Goal: Transaction & Acquisition: Purchase product/service

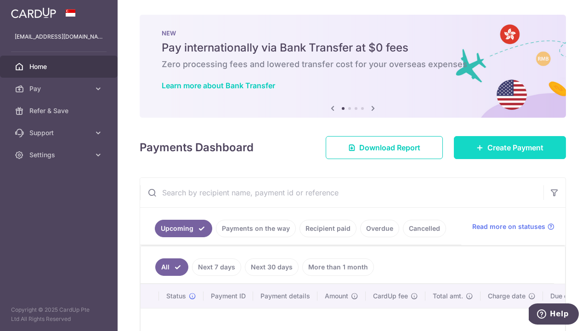
click at [477, 147] on icon at bounding box center [480, 147] width 7 height 7
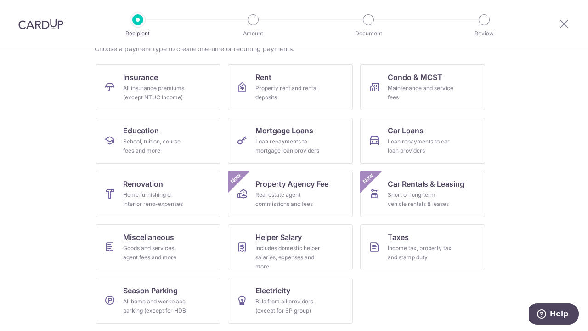
scroll to position [80, 0]
click at [402, 252] on div "Income tax, property tax and stamp duty" at bounding box center [421, 253] width 66 height 18
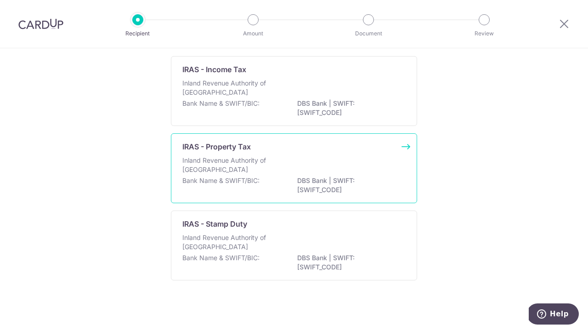
scroll to position [72, 0]
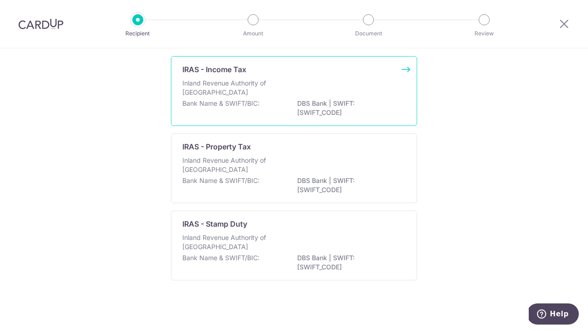
click at [252, 72] on div "IRAS - Income Tax" at bounding box center [288, 69] width 212 height 11
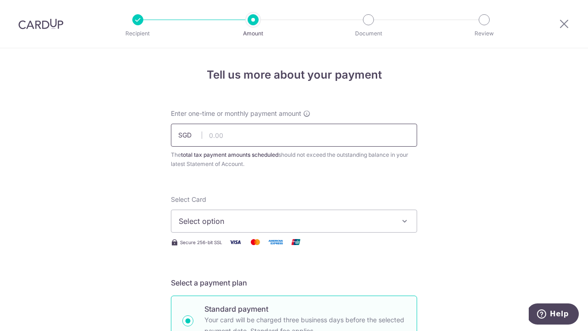
click at [268, 141] on input "text" at bounding box center [294, 135] width 246 height 23
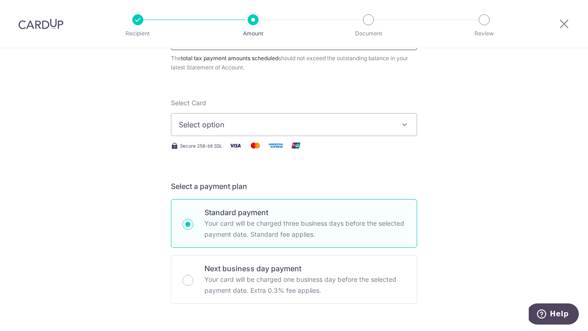
scroll to position [102, 0]
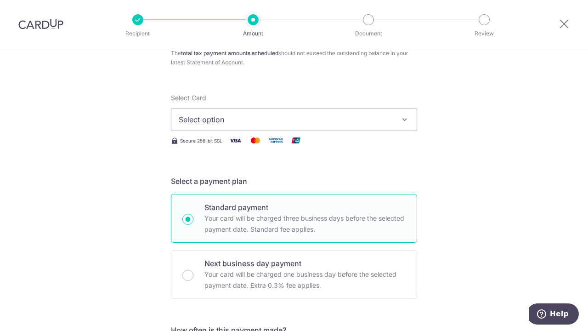
click at [274, 122] on span "Select option" at bounding box center [286, 119] width 214 height 11
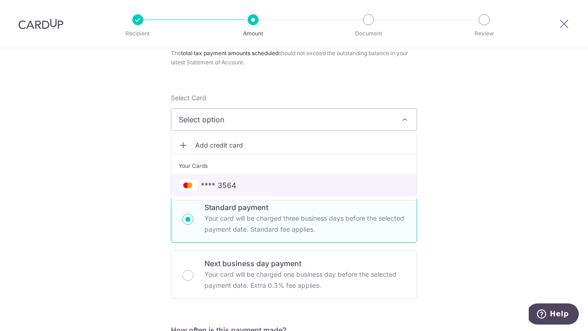
click at [245, 184] on span "**** 3564" at bounding box center [294, 185] width 231 height 11
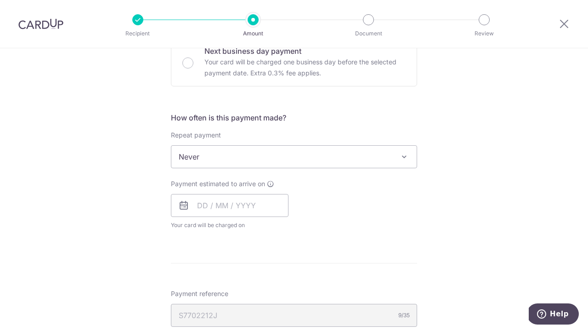
scroll to position [327, 0]
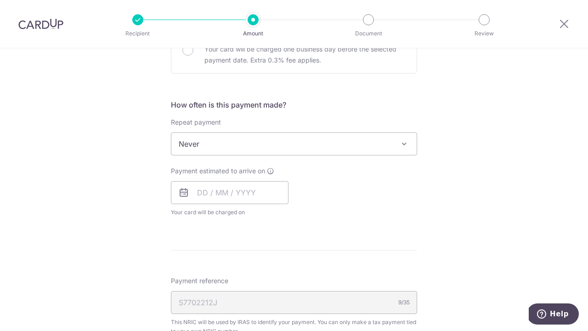
click at [274, 146] on span "Never" at bounding box center [293, 144] width 245 height 22
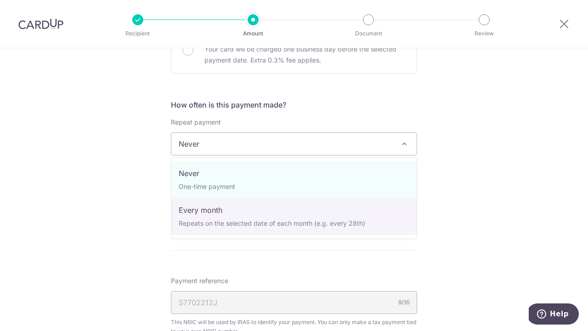
select select "3"
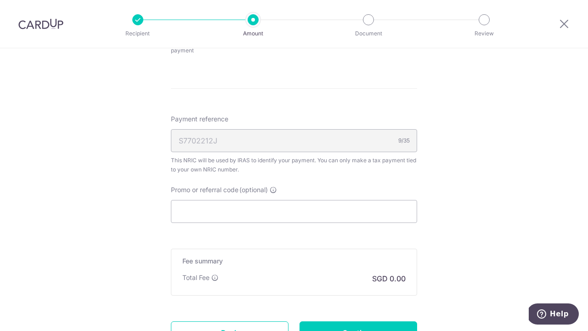
scroll to position [608, 0]
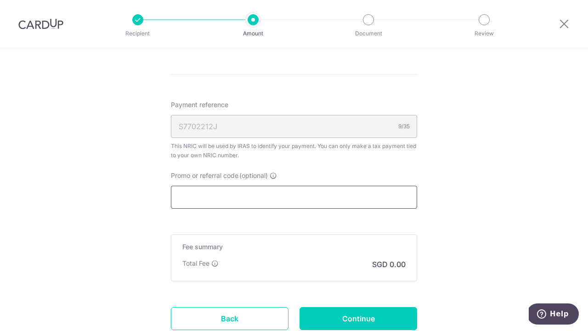
click at [239, 198] on input "Promo or referral code (optional)" at bounding box center [294, 197] width 246 height 23
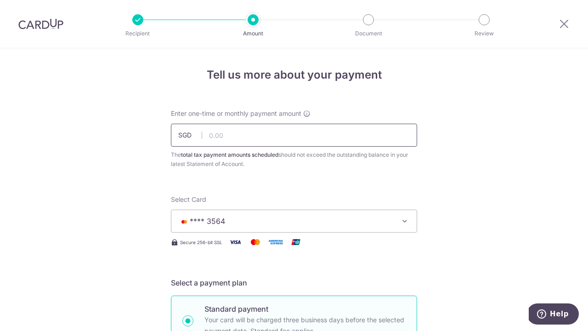
scroll to position [0, 0]
type input "milelion"
click at [219, 138] on input "text" at bounding box center [294, 135] width 246 height 23
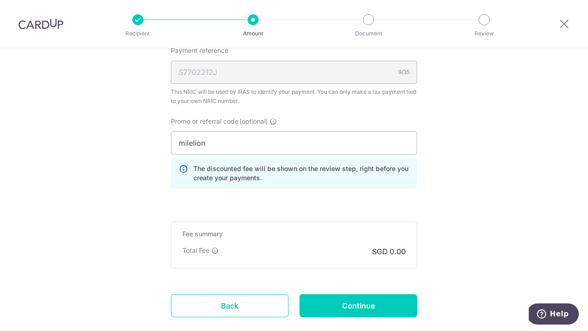
scroll to position [676, 0]
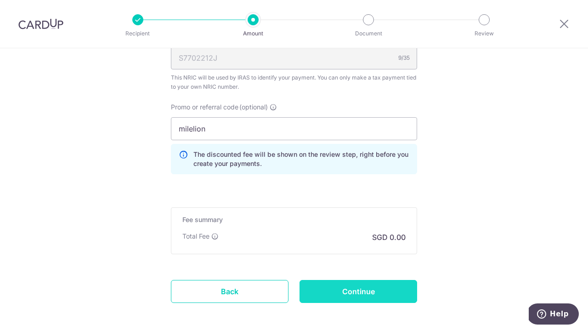
type input "1,230.00"
click at [341, 290] on input "Continue" at bounding box center [359, 291] width 118 height 23
type input "Create Schedule"
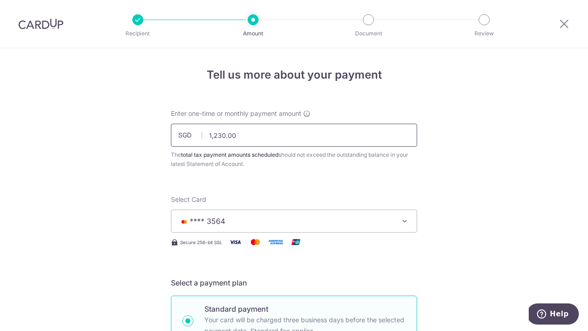
click at [260, 132] on input "1,230.00" at bounding box center [294, 135] width 246 height 23
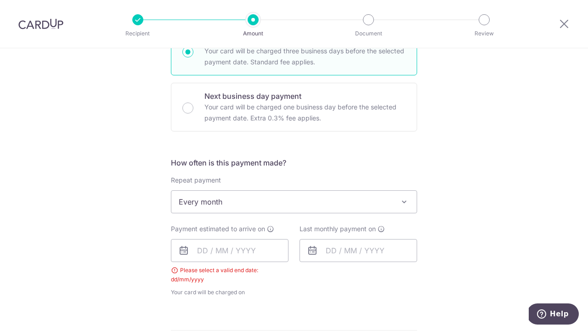
scroll to position [285, 0]
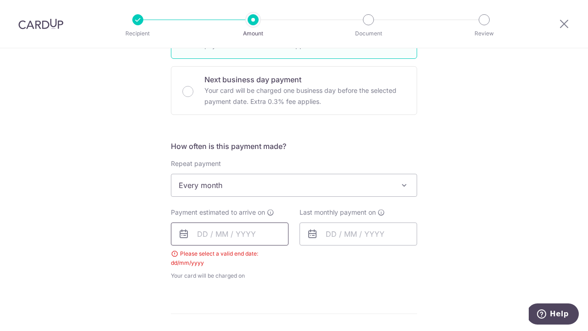
type input "1,231.20"
click at [258, 232] on input "text" at bounding box center [230, 233] width 118 height 23
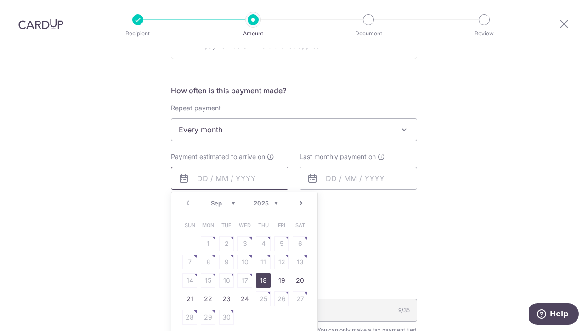
scroll to position [342, 0]
click at [301, 201] on link "Next" at bounding box center [301, 202] width 11 height 11
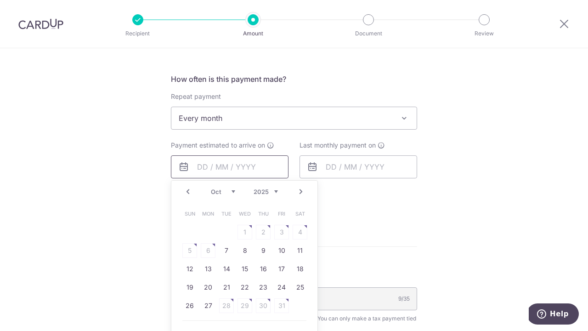
scroll to position [359, 0]
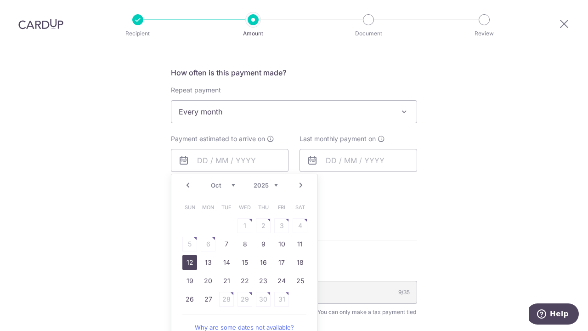
click at [185, 264] on link "12" at bounding box center [189, 262] width 15 height 15
type input "[DATE]"
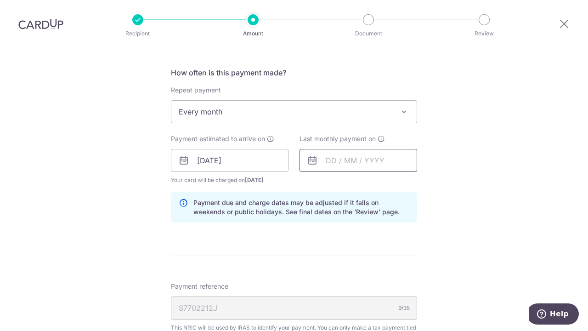
click at [374, 160] on input "text" at bounding box center [359, 160] width 118 height 23
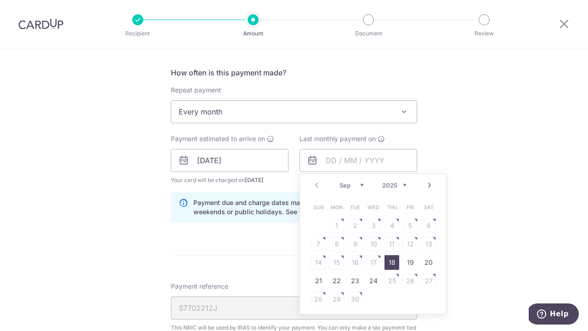
click at [431, 186] on link "Next" at bounding box center [429, 185] width 11 height 11
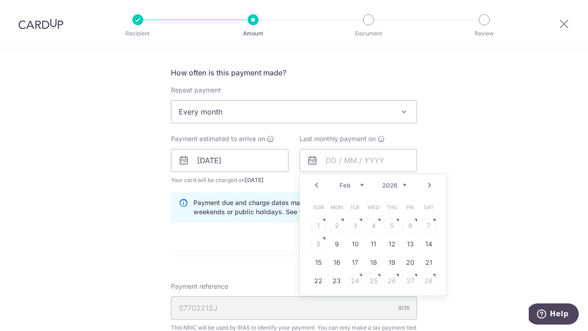
click at [431, 186] on link "Next" at bounding box center [429, 185] width 11 height 11
click at [315, 187] on link "Prev" at bounding box center [316, 185] width 11 height 11
click at [394, 244] on link "12" at bounding box center [392, 244] width 15 height 15
type input "[DATE]"
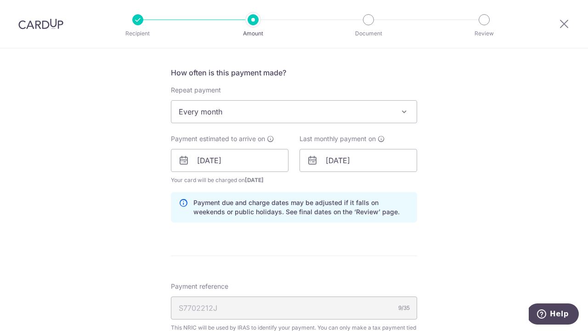
click at [314, 247] on form "Enter one-time or monthly payment amount SGD 1,231.20 1231.20 The total tax pay…" at bounding box center [294, 164] width 246 height 829
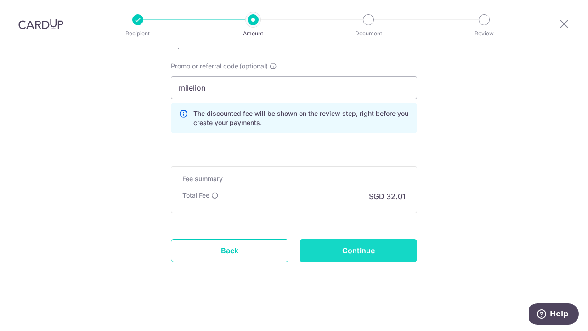
scroll to position [650, 0]
click at [323, 253] on input "Continue" at bounding box center [359, 250] width 118 height 23
type input "Create Schedule"
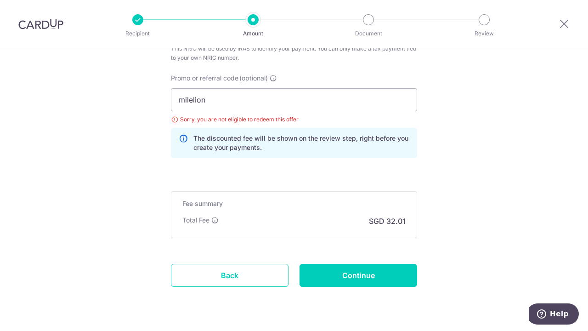
scroll to position [576, 0]
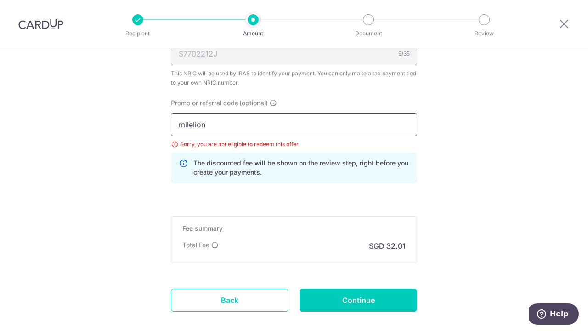
click at [185, 124] on input "milelion" at bounding box center [294, 124] width 246 height 23
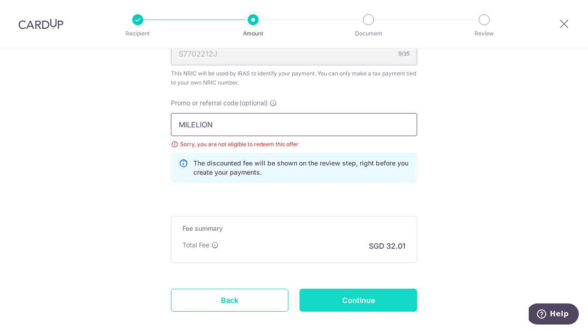
type input "MILELION"
click at [337, 305] on input "Continue" at bounding box center [359, 300] width 118 height 23
type input "Update Schedule"
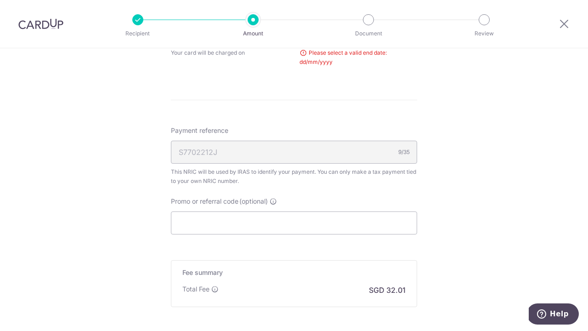
scroll to position [415, 0]
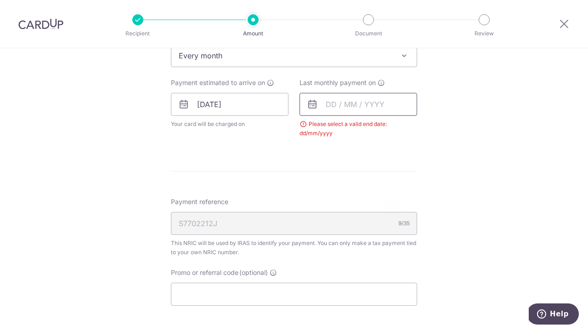
click at [343, 103] on input "text" at bounding box center [359, 104] width 118 height 23
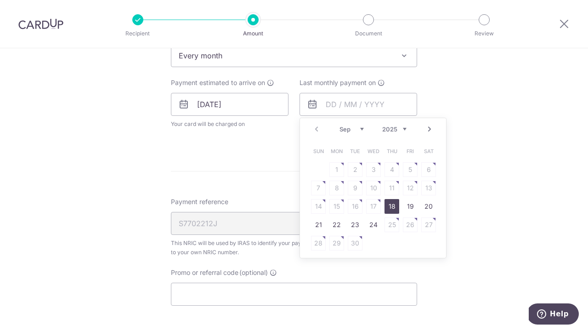
click at [433, 129] on link "Next" at bounding box center [429, 129] width 11 height 11
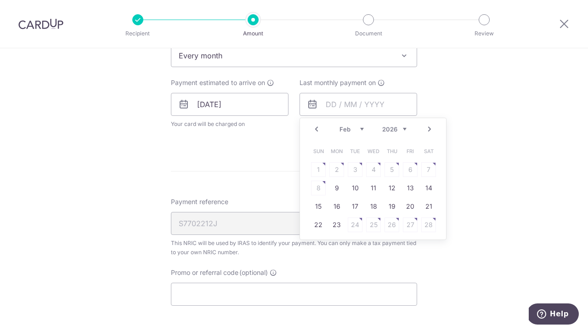
click at [433, 129] on link "Next" at bounding box center [429, 129] width 11 height 11
click at [389, 190] on link "12" at bounding box center [392, 188] width 15 height 15
type input "[DATE]"
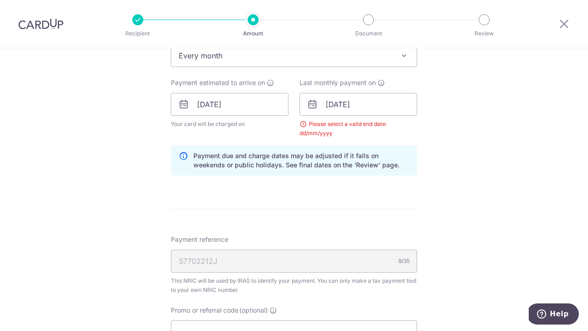
click at [367, 219] on form "Enter one-time or monthly payment amount SGD 1,231.20 1231.20 The total tax pay…" at bounding box center [294, 92] width 246 height 797
click at [371, 107] on input "[DATE]" at bounding box center [359, 104] width 118 height 23
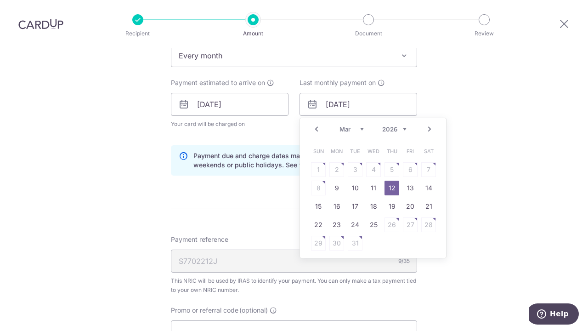
click at [478, 165] on div "Tell us more about your payment Enter one-time or monthly payment amount SGD 1,…" at bounding box center [294, 83] width 588 height 901
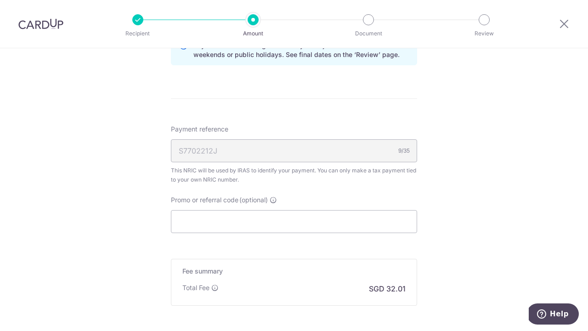
scroll to position [532, 0]
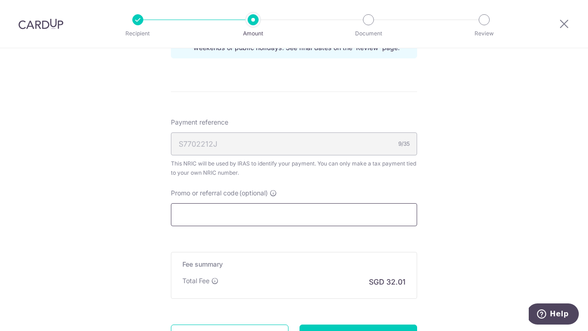
click at [369, 214] on input "Promo or referral code (optional)" at bounding box center [294, 214] width 246 height 23
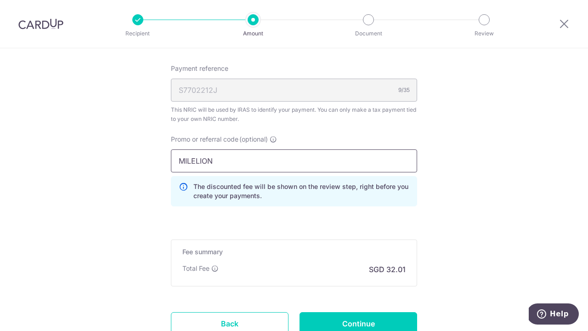
scroll to position [594, 0]
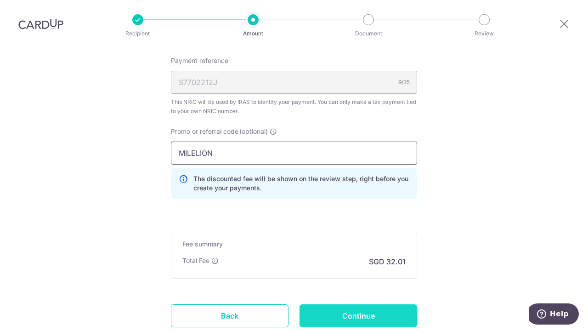
type input "MILELION"
click at [353, 321] on input "Continue" at bounding box center [359, 315] width 118 height 23
type input "Update Schedule"
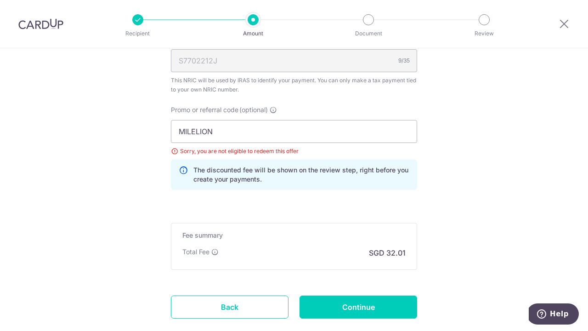
scroll to position [601, 0]
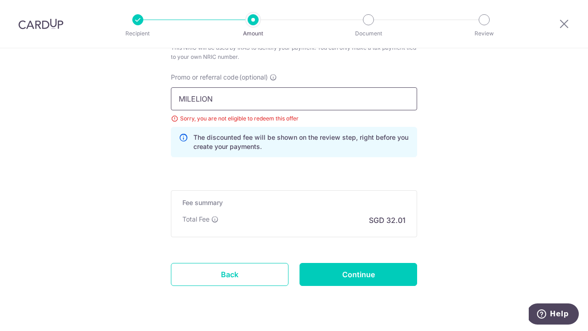
click at [198, 100] on input "MILELION" at bounding box center [294, 98] width 246 height 23
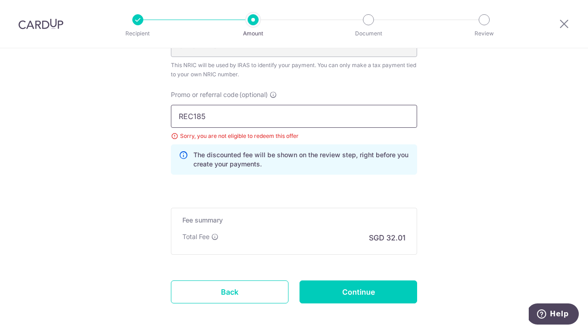
type input "REC185"
click at [401, 164] on p "The discounted fee will be shown on the review step, right before you create yo…" at bounding box center [302, 159] width 216 height 18
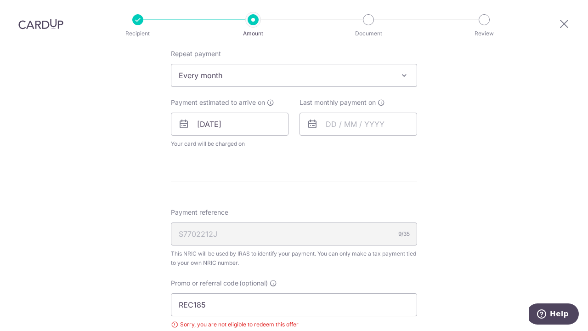
scroll to position [394, 0]
click at [374, 125] on input "text" at bounding box center [359, 125] width 118 height 23
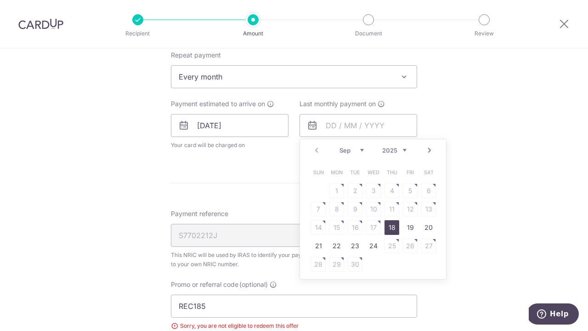
click at [430, 149] on link "Next" at bounding box center [429, 150] width 11 height 11
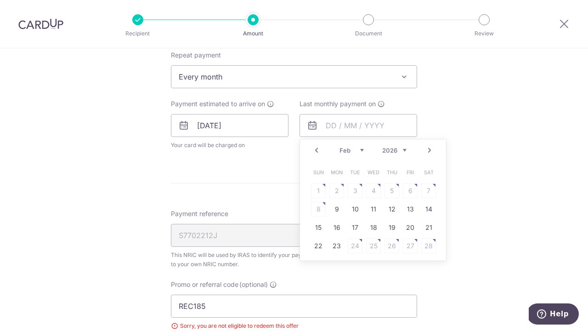
click at [430, 149] on link "Next" at bounding box center [429, 150] width 11 height 11
click at [394, 212] on link "12" at bounding box center [392, 209] width 15 height 15
type input "12/03/2026"
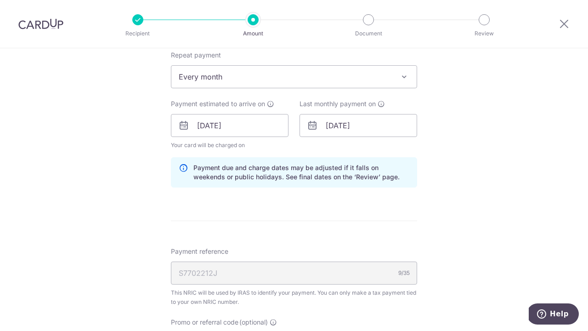
click at [437, 206] on div "Tell us more about your payment Enter one-time or monthly payment amount SGD 1,…" at bounding box center [294, 127] width 588 height 946
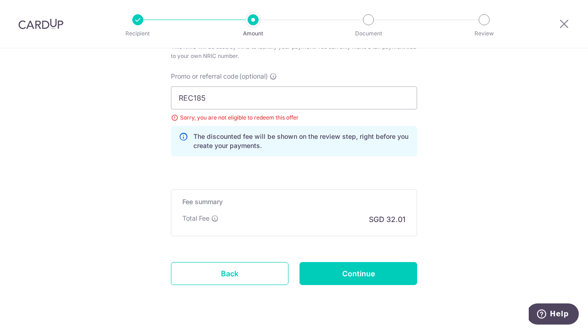
scroll to position [652, 0]
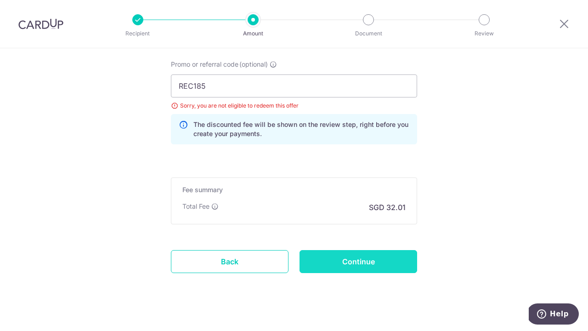
click at [376, 265] on input "Continue" at bounding box center [359, 261] width 118 height 23
type input "Update Schedule"
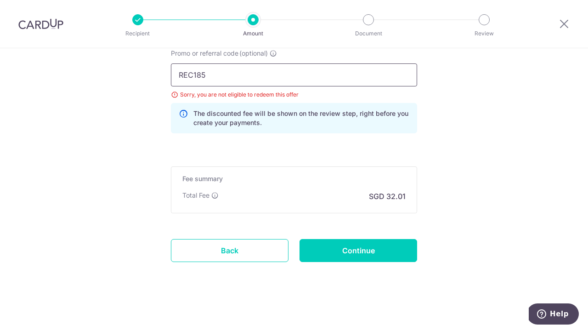
click at [200, 76] on input "REC185" at bounding box center [294, 74] width 246 height 23
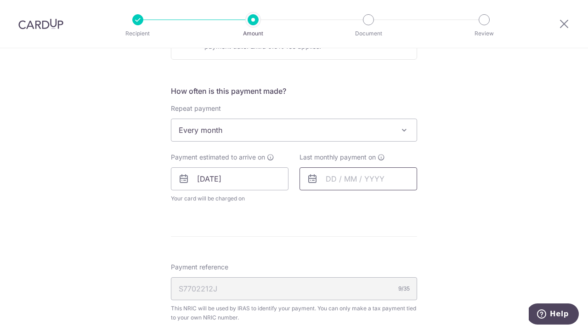
scroll to position [341, 0]
click at [351, 185] on input "text" at bounding box center [359, 178] width 118 height 23
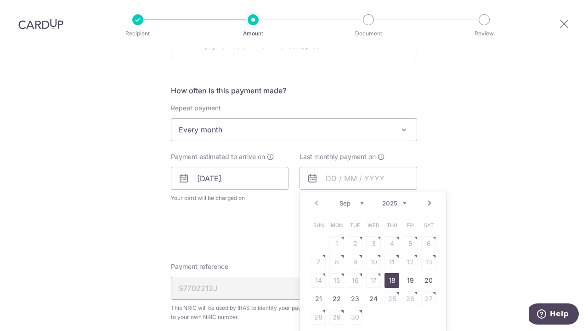
click at [429, 204] on link "Next" at bounding box center [429, 203] width 11 height 11
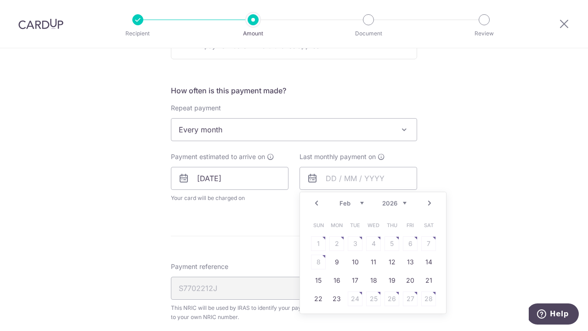
click at [429, 204] on link "Next" at bounding box center [429, 203] width 11 height 11
click at [392, 261] on link "12" at bounding box center [392, 262] width 15 height 15
type input "12/03/2026"
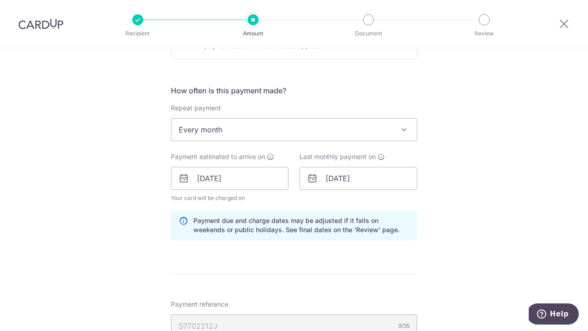
click at [442, 232] on div "Tell us more about your payment Enter one-time or monthly payment amount SGD 1,…" at bounding box center [294, 159] width 588 height 904
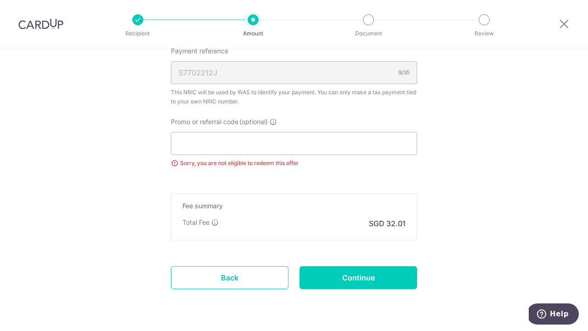
scroll to position [600, 0]
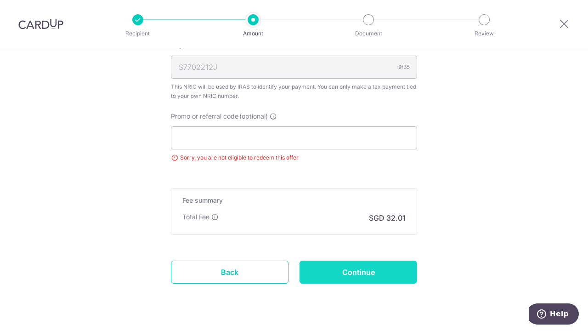
click at [344, 271] on input "Continue" at bounding box center [359, 272] width 118 height 23
type input "Update Schedule"
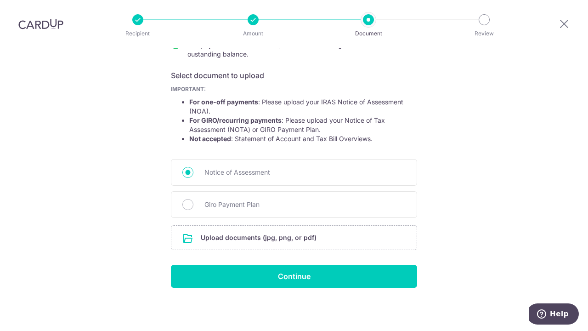
scroll to position [138, 0]
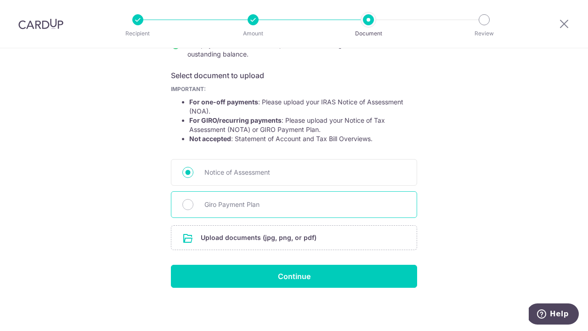
click at [249, 204] on span "Giro Payment Plan" at bounding box center [305, 204] width 201 height 11
click at [194, 204] on input "Giro Payment Plan" at bounding box center [187, 204] width 11 height 11
radio input "true"
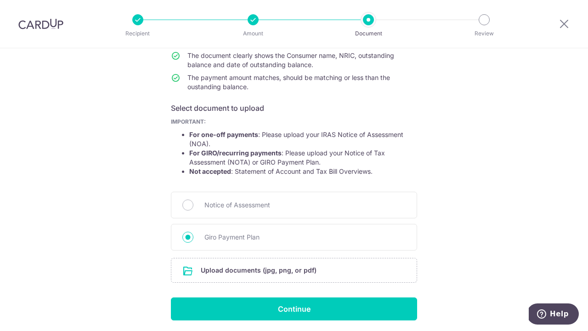
scroll to position [103, 0]
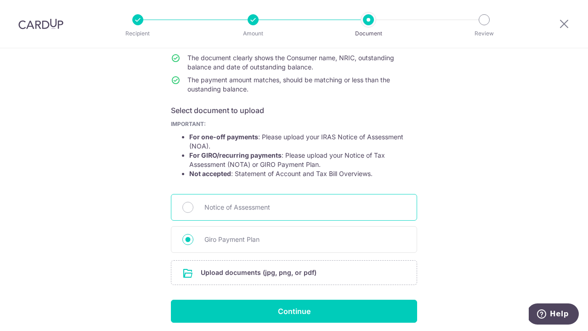
click at [262, 207] on span "Notice of Assessment" at bounding box center [305, 207] width 201 height 11
click at [194, 207] on input "Notice of Assessment" at bounding box center [187, 207] width 11 height 11
radio input "true"
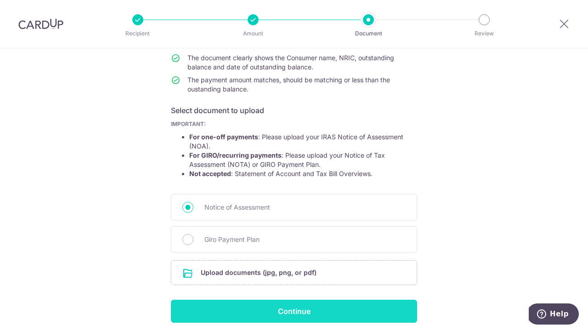
click at [267, 317] on input "Continue" at bounding box center [294, 311] width 246 height 23
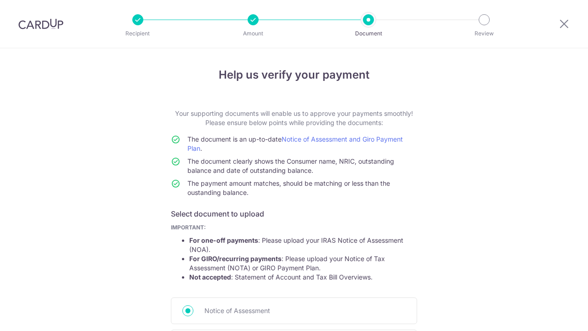
scroll to position [151, 0]
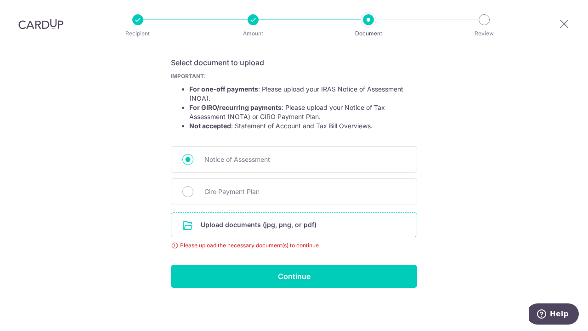
click at [302, 225] on input "file" at bounding box center [293, 225] width 245 height 24
click at [504, 242] on div "Help us verify your payment Your supporting documents will enable us to approve…" at bounding box center [294, 114] width 588 height 434
click at [254, 228] on input "file" at bounding box center [293, 225] width 245 height 24
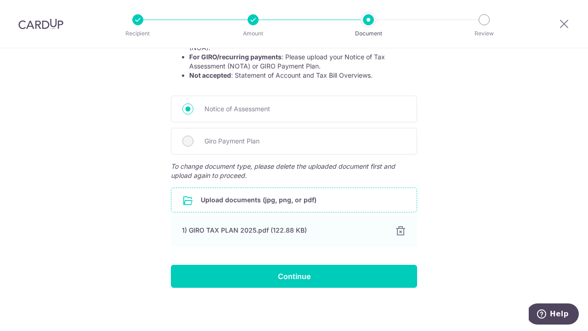
scroll to position [202, 0]
click at [294, 145] on span "Giro Payment Plan" at bounding box center [305, 141] width 201 height 11
click at [230, 144] on span "Giro Payment Plan" at bounding box center [305, 141] width 201 height 11
click at [182, 138] on div "Giro Payment Plan" at bounding box center [294, 141] width 246 height 27
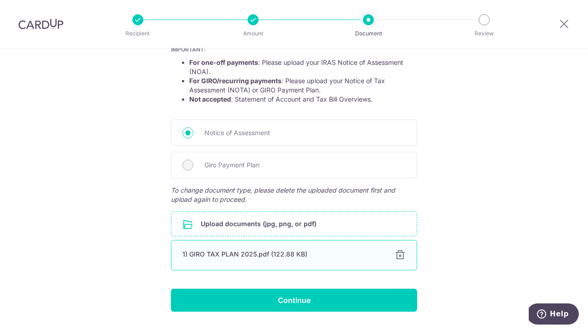
click at [400, 257] on div at bounding box center [400, 255] width 11 height 11
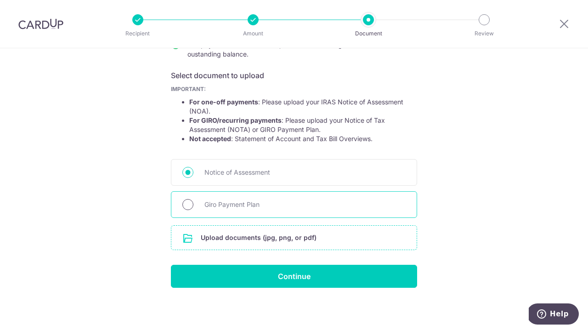
click at [192, 205] on input "Giro Payment Plan" at bounding box center [187, 204] width 11 height 11
radio input "true"
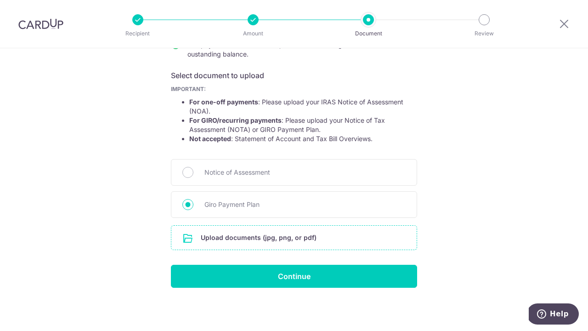
click at [230, 243] on input "file" at bounding box center [293, 238] width 245 height 24
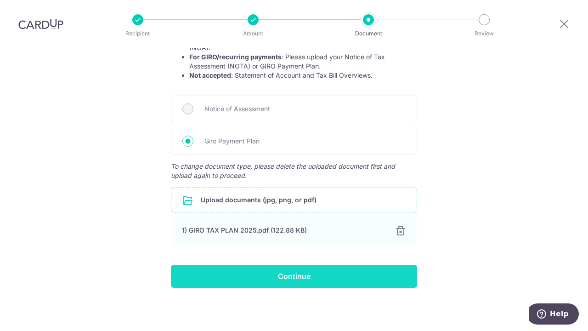
scroll to position [202, 0]
click at [316, 277] on input "Continue" at bounding box center [294, 276] width 246 height 23
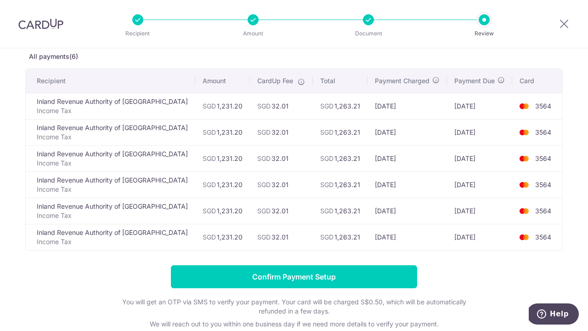
scroll to position [68, 0]
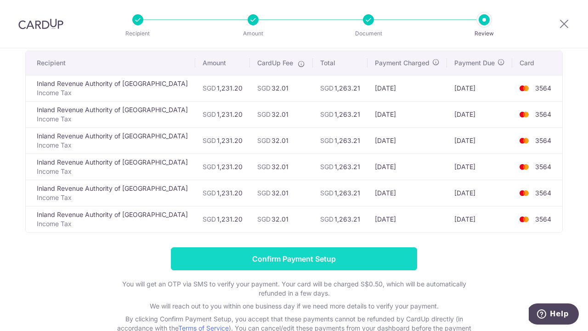
click at [299, 255] on input "Confirm Payment Setup" at bounding box center [294, 258] width 246 height 23
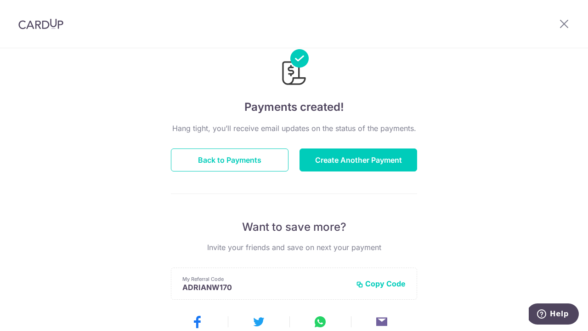
scroll to position [18, 0]
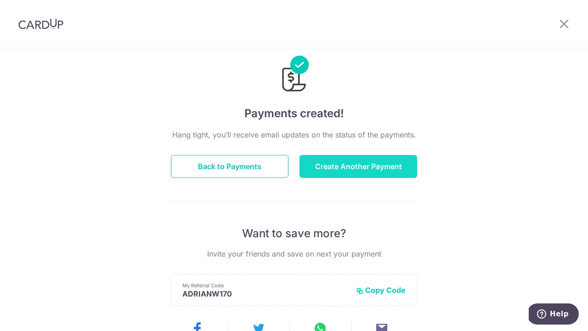
click at [342, 165] on button "Create Another Payment" at bounding box center [359, 166] width 118 height 23
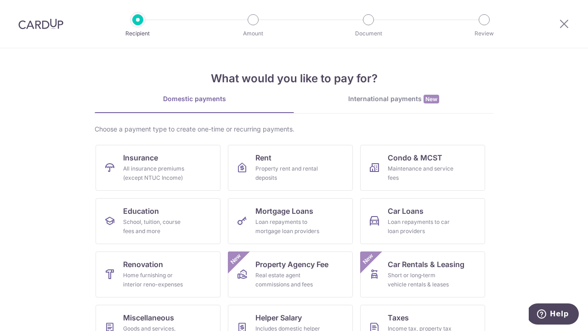
click at [68, 198] on section "What would you like to pay for? Domestic payments International payments New Ch…" at bounding box center [294, 189] width 588 height 283
click at [564, 29] on div at bounding box center [565, 24] width 48 height 48
click at [562, 28] on icon at bounding box center [564, 23] width 11 height 11
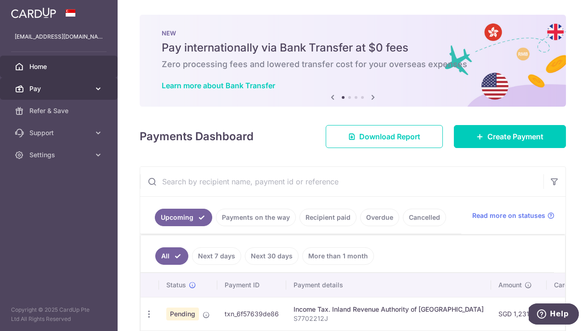
click at [69, 91] on span "Pay" at bounding box center [59, 88] width 61 height 9
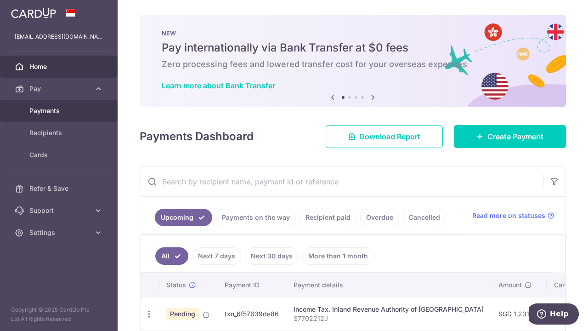
click at [45, 119] on link "Payments" at bounding box center [59, 111] width 118 height 22
